Goal: Task Accomplishment & Management: Manage account settings

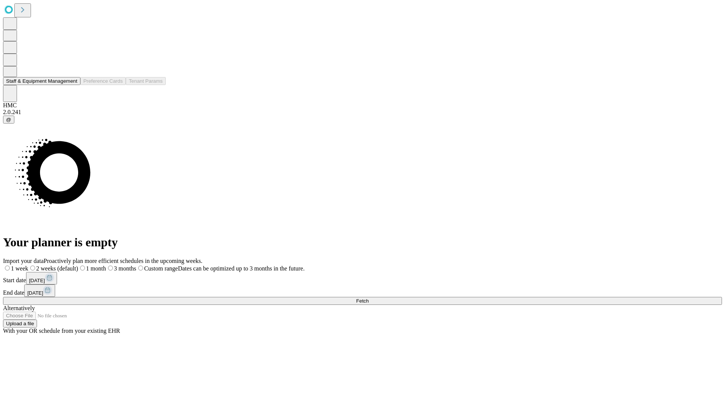
click at [71, 85] on button "Staff & Equipment Management" at bounding box center [41, 81] width 77 height 8
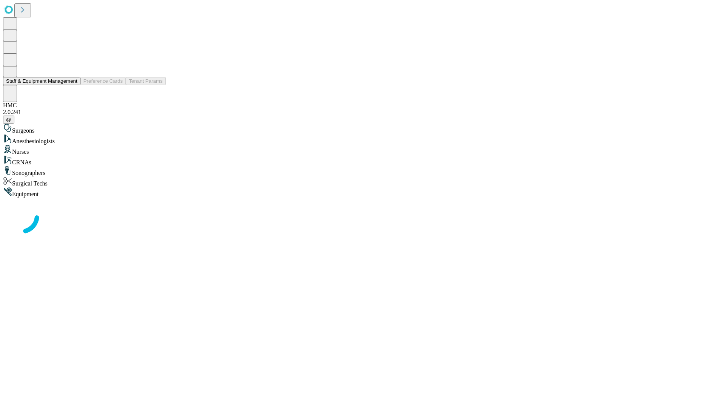
click at [72, 85] on button "Staff & Equipment Management" at bounding box center [41, 81] width 77 height 8
